Goal: Find contact information: Find contact information

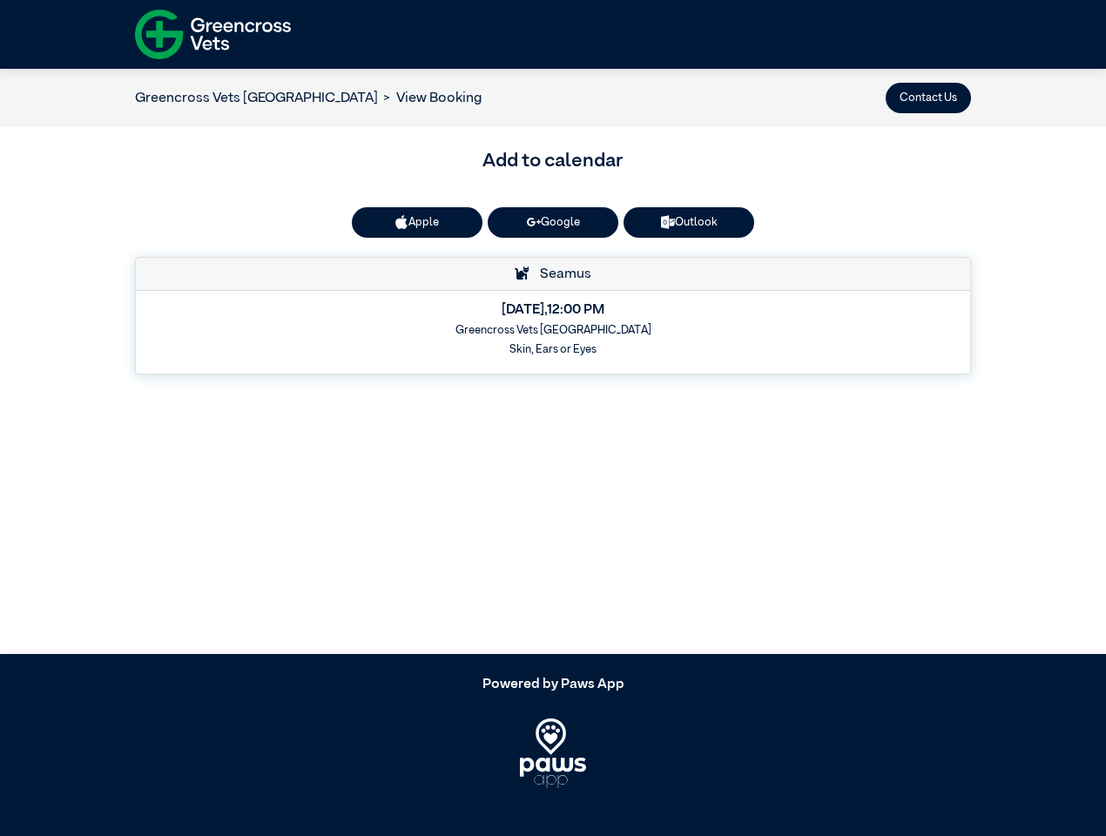
click at [929, 98] on button "Contact Us" at bounding box center [928, 98] width 85 height 30
click at [417, 222] on button "Apple" at bounding box center [417, 222] width 131 height 30
